Goal: Task Accomplishment & Management: Manage account settings

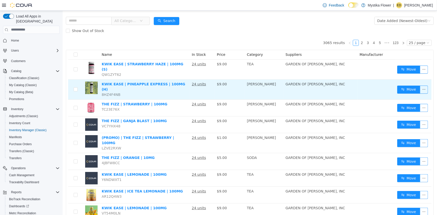
scroll to position [45, 0]
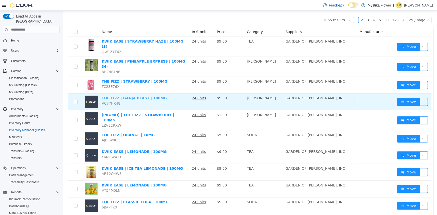
click at [134, 96] on link "THE FIZZ | GANJA BLAST | 100MG" at bounding box center [133, 98] width 65 height 4
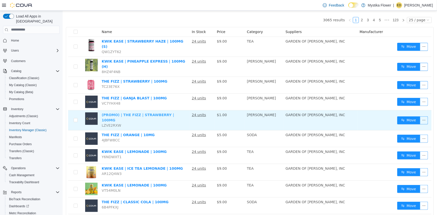
click at [137, 113] on link "(PROMO) | THE FIZZ | STRAWBERRY | 100MG" at bounding box center [137, 117] width 72 height 9
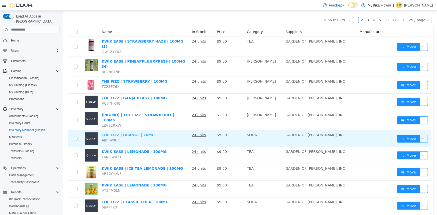
click at [134, 133] on link "THE FIZZ | ORANGE | 10MG" at bounding box center [127, 135] width 53 height 4
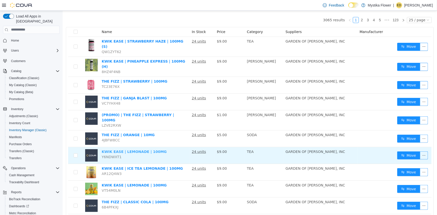
click at [133, 149] on link "KWIK EASE | LEMONADE | 100MG" at bounding box center [133, 151] width 65 height 4
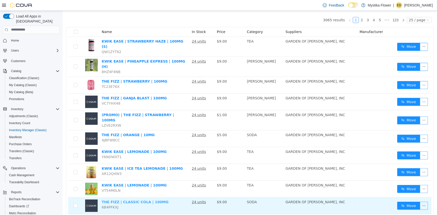
click at [134, 200] on link "THE FIZZ | CLASSIC COLA | 100MG" at bounding box center [134, 202] width 67 height 4
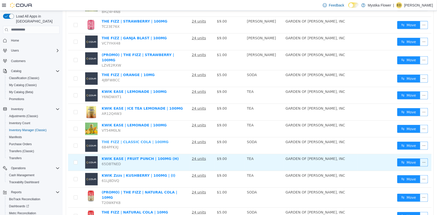
scroll to position [114, 0]
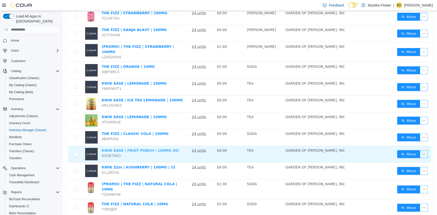
click at [122, 148] on link "KWIK EASE | FRUIT PUNCH | 100MG (H)" at bounding box center [139, 150] width 77 height 4
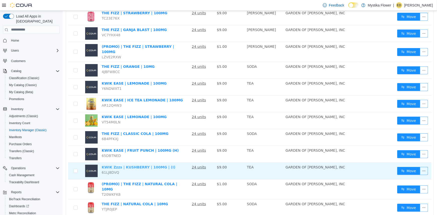
click at [121, 165] on link "KWIK Zzzs | KUSHBERRY | 100MG | (I)" at bounding box center [138, 167] width 74 height 4
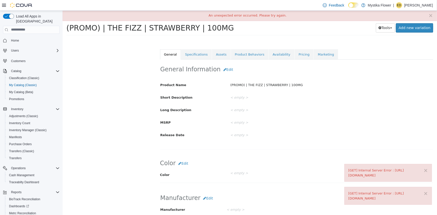
scroll to position [68, 0]
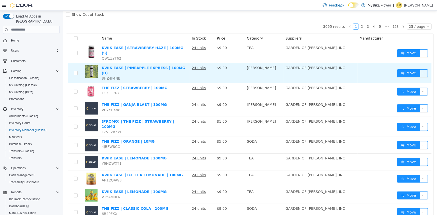
scroll to position [45, 0]
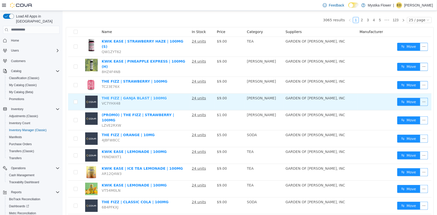
click at [126, 96] on link "THE FIZZ | GANJA BLAST | 100MG" at bounding box center [133, 98] width 65 height 4
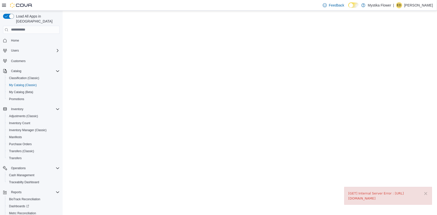
click at [428, 188] on div "× [GET] Internal Server Error : [URL][DOMAIN_NAME]" at bounding box center [388, 196] width 88 height 18
click at [425, 191] on button "×" at bounding box center [425, 193] width 5 height 5
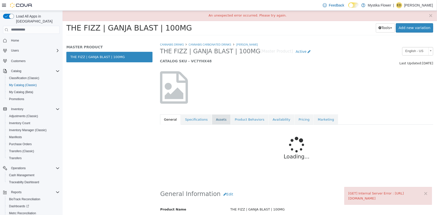
click at [212, 120] on link "Assets" at bounding box center [220, 119] width 19 height 11
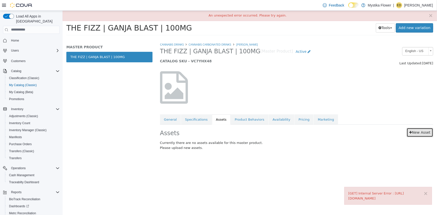
click at [418, 135] on link "New Asset" at bounding box center [419, 132] width 27 height 9
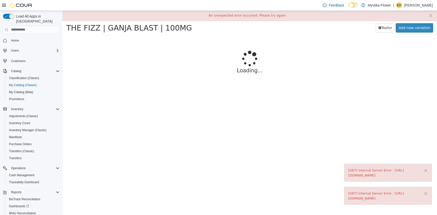
click at [209, 98] on html "× [GET] Internal Server Error : https://webapi.covasoft.net/api/productlibrary/…" at bounding box center [249, 54] width 374 height 87
click at [145, 98] on html "× [GET] Internal Server Error : https://webapi.covasoft.net/api/productlibrary/…" at bounding box center [249, 54] width 374 height 87
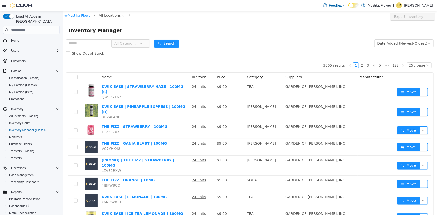
drag, startPoint x: 111, startPoint y: 105, endPoint x: 248, endPoint y: 48, distance: 148.3
click at [248, 48] on div "Show Out of Stock" at bounding box center [250, 53] width 368 height 10
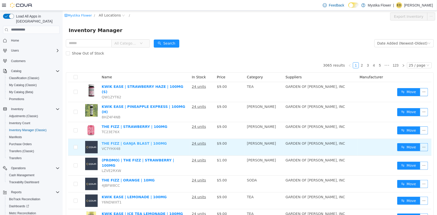
click at [113, 141] on link "THE FIZZ | GANJA BLAST | 100MG" at bounding box center [133, 143] width 65 height 4
click at [128, 141] on link "THE FIZZ | GANJA BLAST | 100MG" at bounding box center [133, 143] width 65 height 4
click at [127, 141] on link "THE FIZZ | GANJA BLAST | 100MG" at bounding box center [133, 143] width 65 height 4
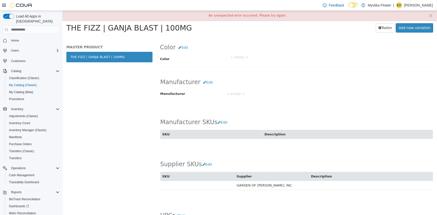
scroll to position [182, 0]
click at [205, 83] on button "Edit" at bounding box center [207, 81] width 15 height 9
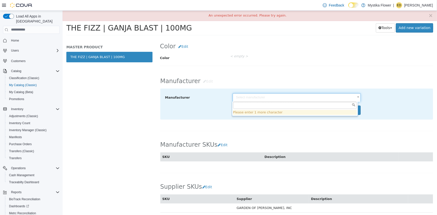
click at [241, 38] on body "× [GET] Internal Server Error : https://webapi.covasoft.net/api/productlibrary/…" at bounding box center [249, 25] width 374 height 28
type input "********"
type input "******"
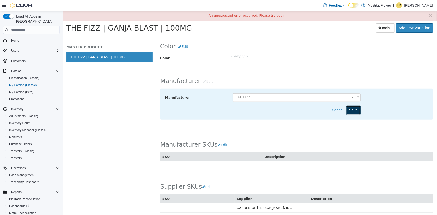
click at [353, 111] on button "Save" at bounding box center [353, 109] width 14 height 9
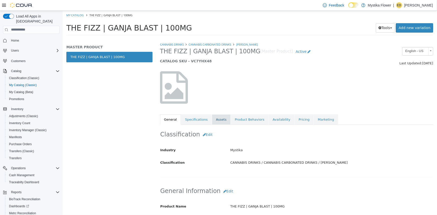
click at [217, 118] on link "Assets" at bounding box center [220, 119] width 19 height 11
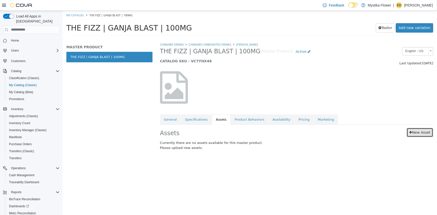
click at [410, 134] on icon at bounding box center [410, 132] width 3 height 4
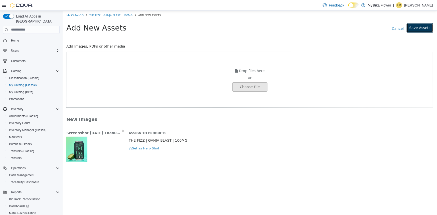
click at [414, 30] on button "Save Assets" at bounding box center [419, 27] width 27 height 9
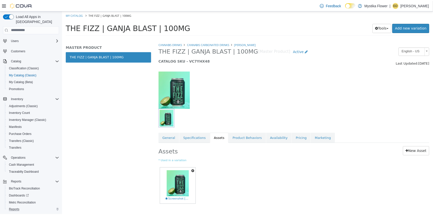
scroll to position [20, 0]
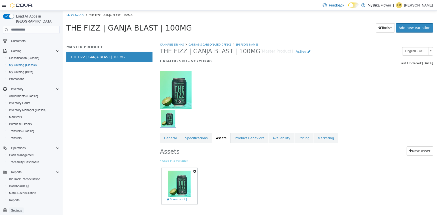
click at [18, 208] on span "Settings" at bounding box center [16, 210] width 11 height 4
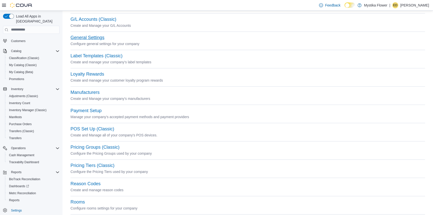
scroll to position [114, 0]
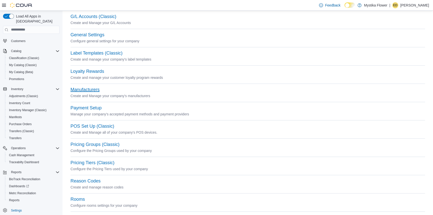
click at [91, 91] on button "Manufacturers" at bounding box center [85, 89] width 29 height 5
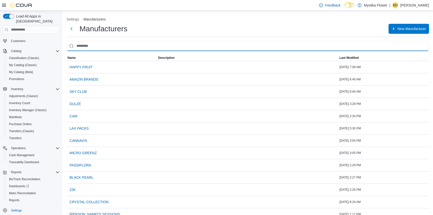
click at [116, 43] on input "search" at bounding box center [248, 46] width 363 height 10
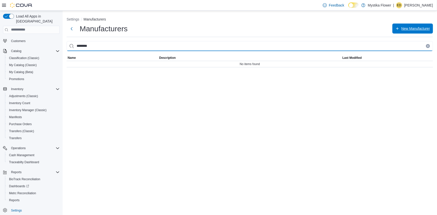
type input "********"
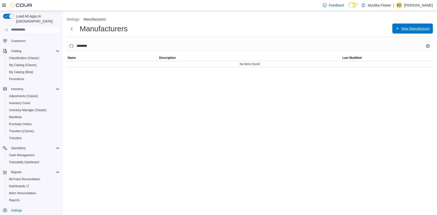
click at [418, 30] on span "New Manufacturer" at bounding box center [415, 28] width 29 height 5
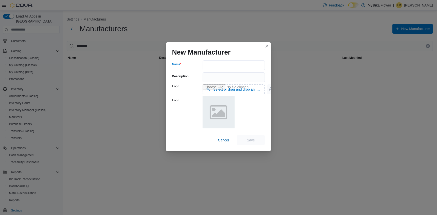
click at [252, 62] on input "Name" at bounding box center [233, 65] width 62 height 10
type input "********"
click at [259, 140] on span "Save" at bounding box center [251, 140] width 22 height 10
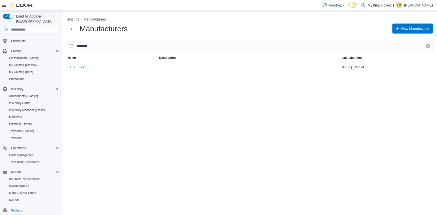
click at [415, 27] on span "New Manufacturer" at bounding box center [415, 28] width 29 height 5
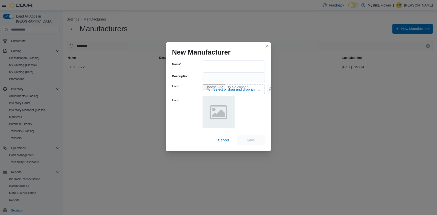
drag, startPoint x: 230, startPoint y: 65, endPoint x: 222, endPoint y: 64, distance: 8.1
click at [230, 65] on input "Name" at bounding box center [233, 65] width 62 height 10
type input "*********"
click at [260, 140] on span "Save" at bounding box center [251, 140] width 22 height 10
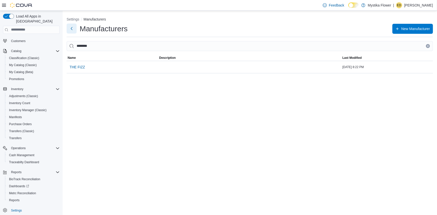
click at [70, 26] on button "Next" at bounding box center [72, 29] width 10 height 10
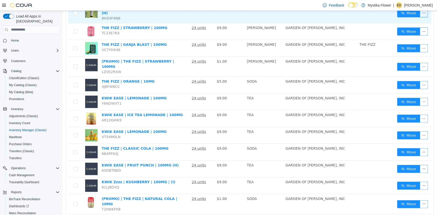
scroll to position [98, 0]
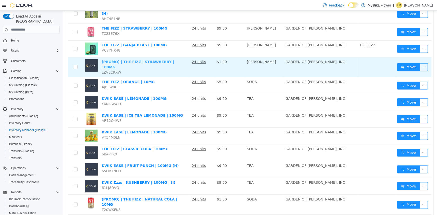
click at [147, 60] on link "(PROMO) | THE FIZZ | STRAWBERRY | 100MG" at bounding box center [137, 64] width 72 height 9
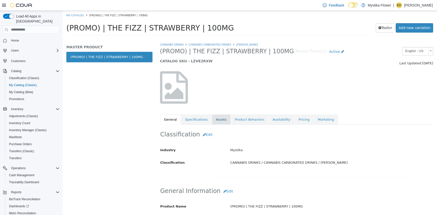
click at [211, 119] on link "Assets" at bounding box center [220, 119] width 19 height 11
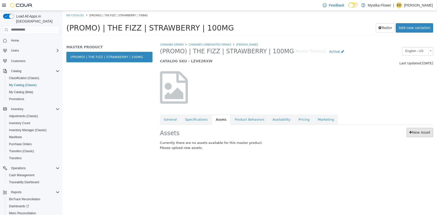
click at [412, 128] on div "Assets New Asset Currently there are no assets available for this master produc…" at bounding box center [296, 139] width 281 height 31
click at [412, 131] on icon at bounding box center [410, 132] width 3 height 4
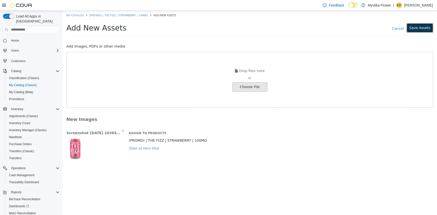
click at [420, 27] on button "Save Assets" at bounding box center [419, 27] width 27 height 9
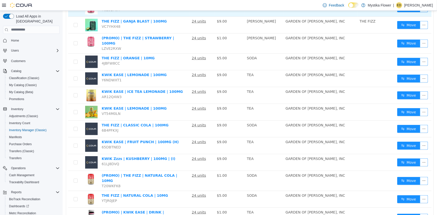
scroll to position [136, 0]
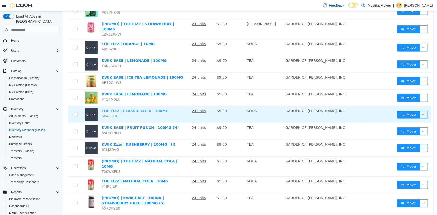
click at [129, 109] on link "THE FIZZ | CLASSIC COLA | 100MG" at bounding box center [134, 111] width 67 height 4
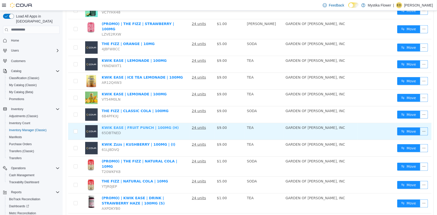
click at [131, 125] on link "KWIK EASE | FRUIT PUNCH | 100MG (H)" at bounding box center [139, 127] width 77 height 4
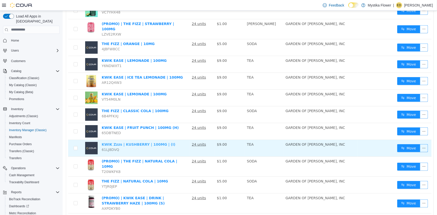
click at [131, 142] on link "KWIK Zzzs | KUSHBERRY | 100MG | (I)" at bounding box center [138, 144] width 74 height 4
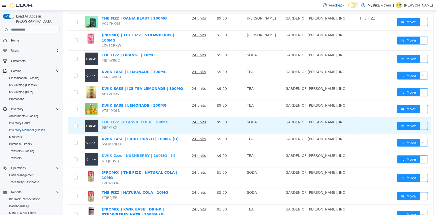
scroll to position [114, 0]
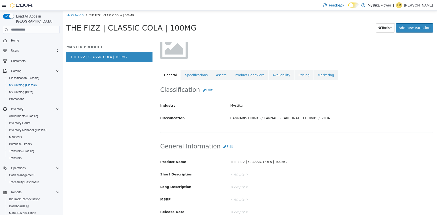
scroll to position [45, 0]
click at [211, 77] on link "Assets" at bounding box center [220, 74] width 19 height 11
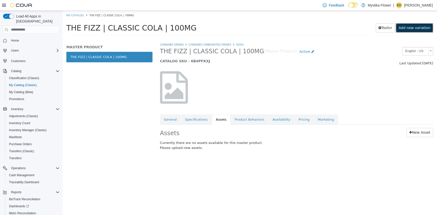
click at [420, 28] on link "Add new variation" at bounding box center [413, 27] width 37 height 9
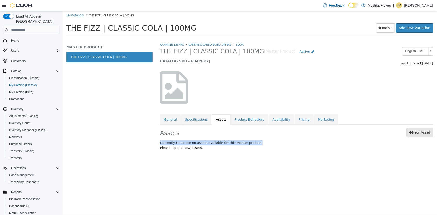
drag, startPoint x: 423, startPoint y: 139, endPoint x: 420, endPoint y: 132, distance: 7.1
click at [420, 132] on div "Assets New Asset Currently there are no assets available for this master produc…" at bounding box center [296, 139] width 281 height 31
click at [420, 132] on link "New Asset" at bounding box center [419, 132] width 27 height 9
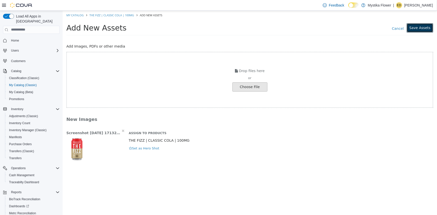
click at [418, 27] on button "Save Assets" at bounding box center [419, 27] width 27 height 9
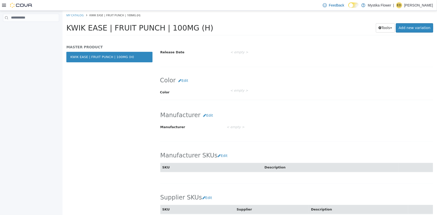
scroll to position [205, 0]
click at [203, 114] on button "Edit" at bounding box center [207, 114] width 15 height 9
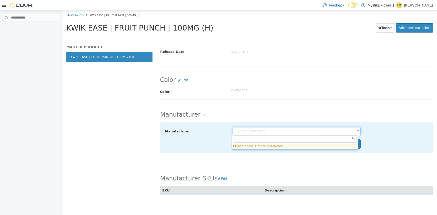
click at [240, 38] on body "Saving Bulk Changes... × My Catalog KWIK EASE | FRUIT PUNCH | 100MG (H) KWIK EA…" at bounding box center [249, 25] width 374 height 28
type input "**"
type input "******"
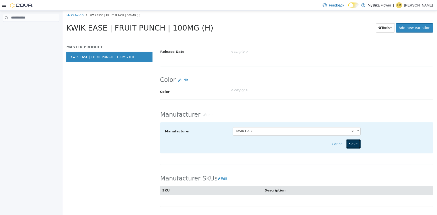
click at [357, 143] on button "Save" at bounding box center [353, 143] width 14 height 9
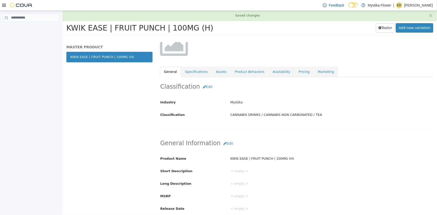
scroll to position [23, 0]
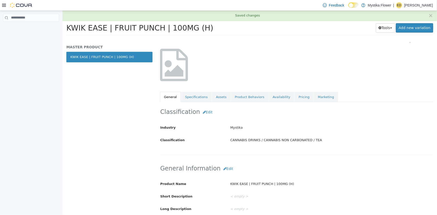
click at [216, 91] on div "CANNABIS DRINKS CANNABIS NON CARBONATED TEA KWIK EASE | FRUIT PUNCH | 100MG (H)…" at bounding box center [296, 60] width 273 height 83
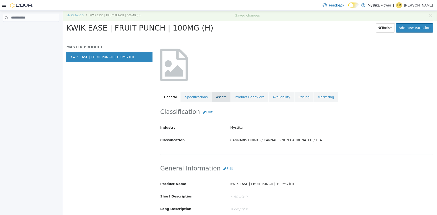
click at [216, 94] on link "Assets" at bounding box center [220, 97] width 19 height 11
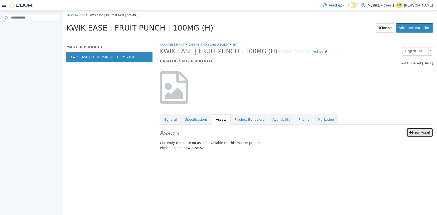
click at [419, 133] on link "New Asset" at bounding box center [419, 132] width 27 height 9
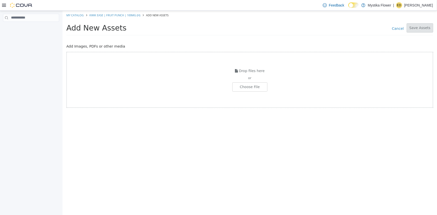
click at [251, 92] on div "Drop files here or Choose File" at bounding box center [249, 80] width 367 height 56
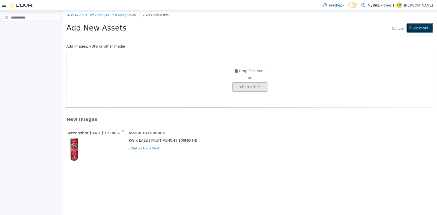
click at [413, 25] on button "Save Assets" at bounding box center [419, 27] width 27 height 9
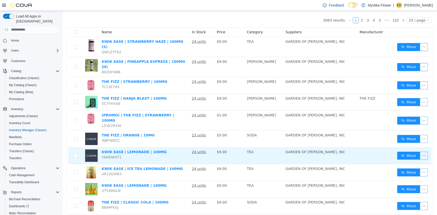
scroll to position [45, 0]
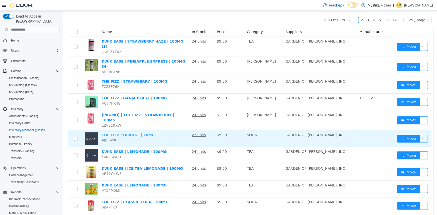
click at [125, 133] on link "THE FIZZ | ORANGE | 10MG" at bounding box center [127, 135] width 53 height 4
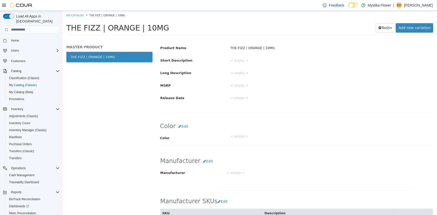
scroll to position [159, 0]
click at [205, 161] on button "Edit" at bounding box center [207, 160] width 15 height 9
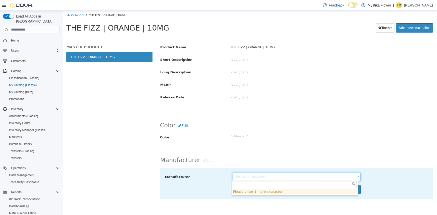
click at [237, 38] on body "Saving Bulk Changes... × My Catalog THE FIZZ | ORANGE | 10MG THE FIZZ | ORANGE …" at bounding box center [249, 25] width 374 height 28
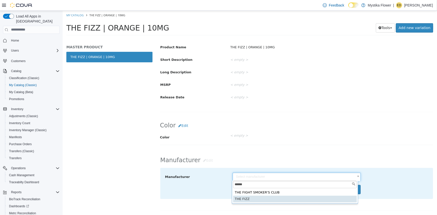
type input "******"
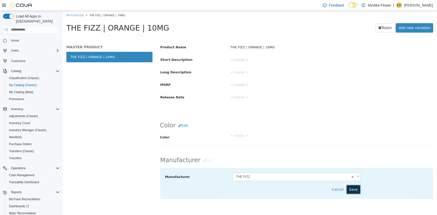
click at [346, 187] on button "Save" at bounding box center [353, 189] width 14 height 9
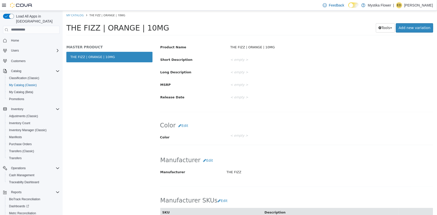
click at [106, 98] on div "MASTER PRODUCT THE FIZZ | ORANGE | 10MG" at bounding box center [109, 128] width 94 height 173
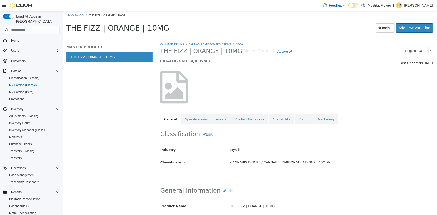
scroll to position [0, 0]
click at [211, 120] on link "Assets" at bounding box center [220, 119] width 19 height 11
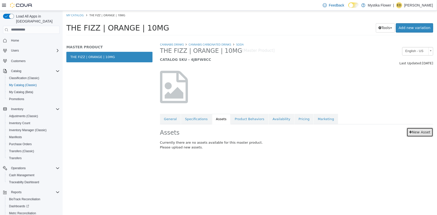
click at [422, 135] on link "New Asset" at bounding box center [419, 131] width 27 height 9
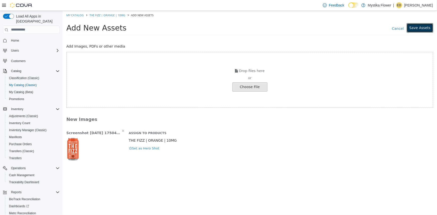
click at [429, 25] on button "Save Assets" at bounding box center [419, 27] width 27 height 9
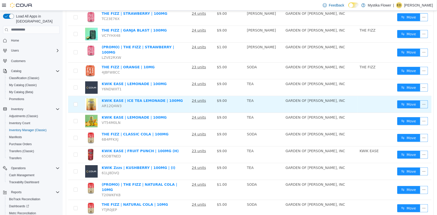
scroll to position [114, 0]
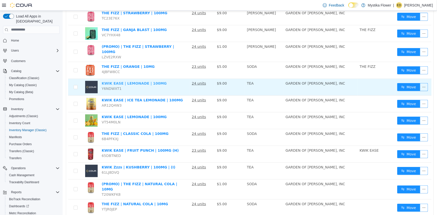
click at [131, 81] on link "KWIK EASE | LEMONADE | 100MG" at bounding box center [133, 83] width 65 height 4
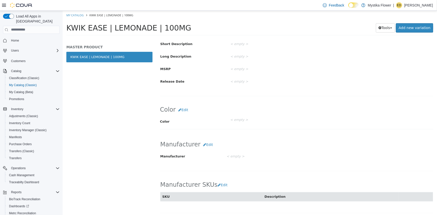
scroll to position [182, 0]
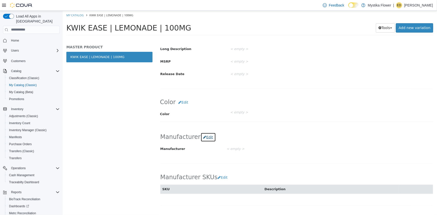
click at [206, 135] on button "Edit" at bounding box center [207, 136] width 15 height 9
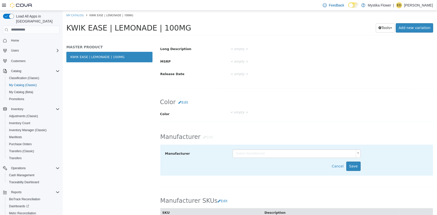
click at [255, 38] on body "Saving Bulk Changes... × My Catalog KWIK EASE | LEMONADE | 100MG KWIK EASE | LE…" at bounding box center [249, 25] width 374 height 28
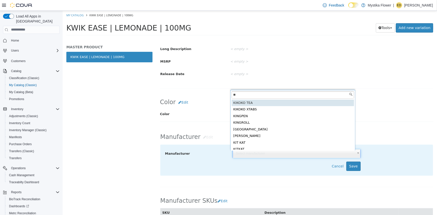
type input "*"
